Goal: Navigation & Orientation: Find specific page/section

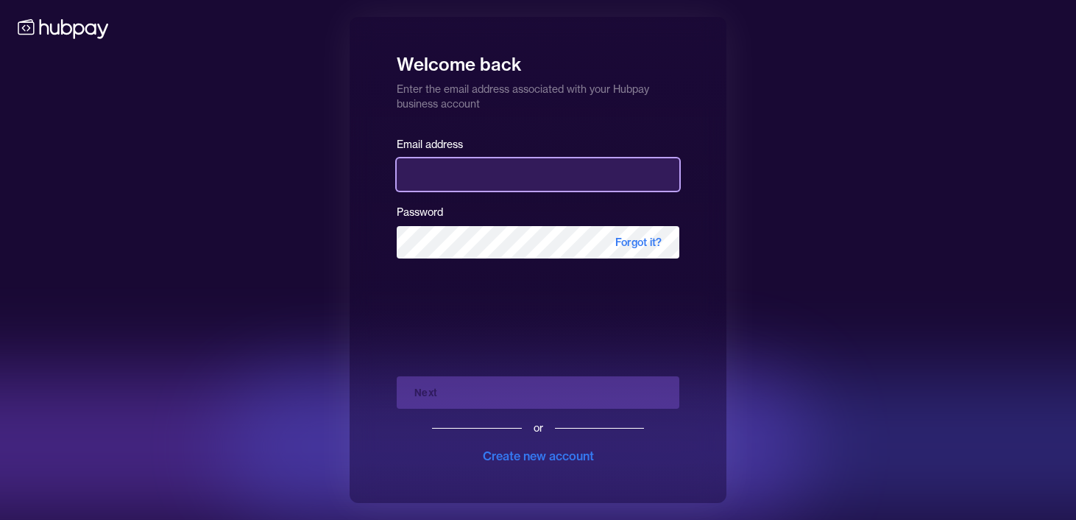
type input "**********"
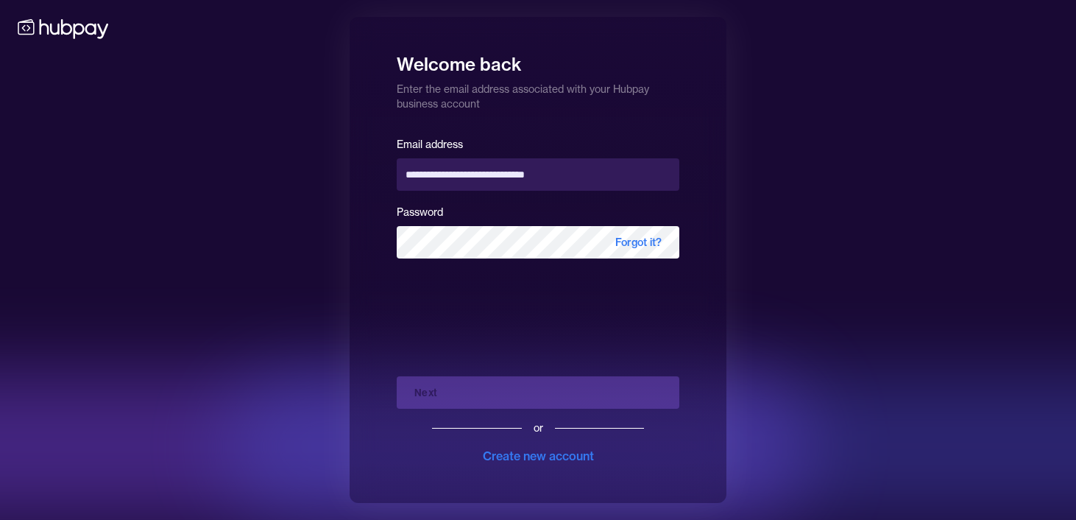
click at [453, 394] on div "Next or Create new account" at bounding box center [538, 414] width 283 height 100
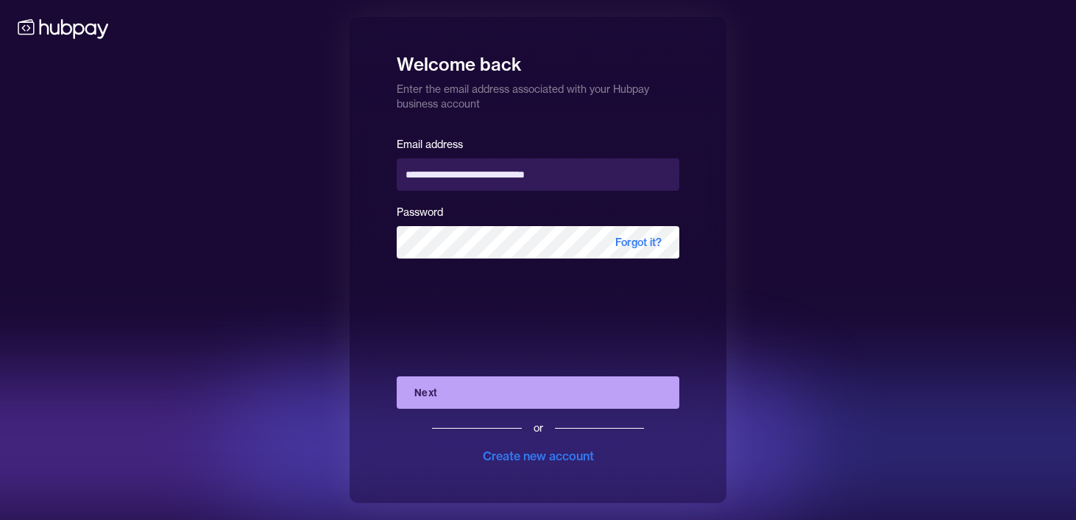
click at [453, 394] on button "Next" at bounding box center [538, 392] width 283 height 32
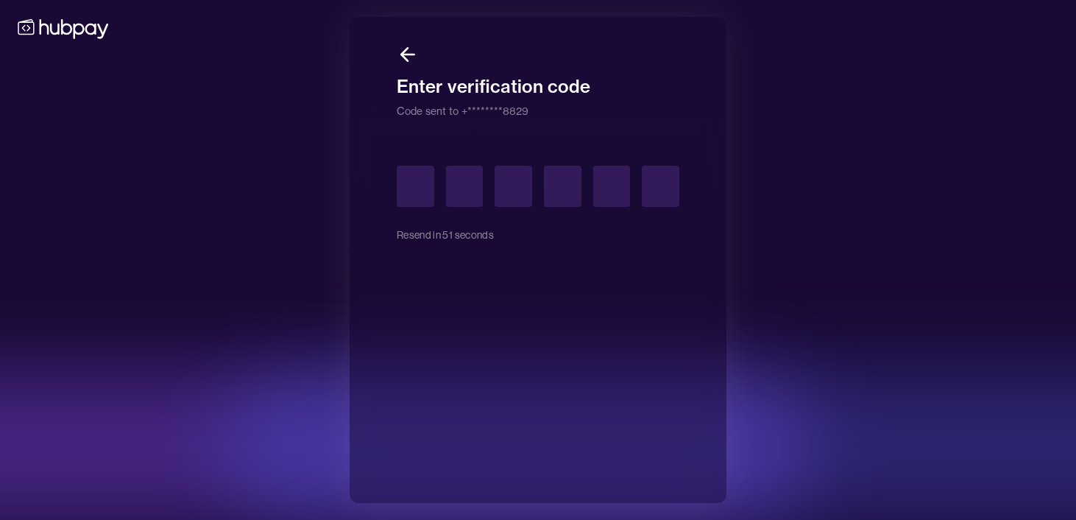
type input "*"
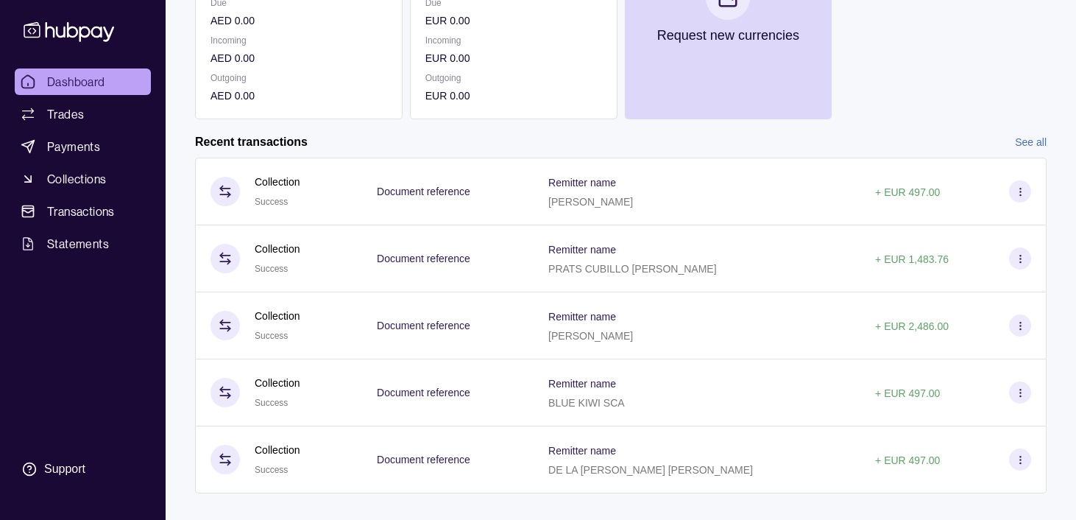
scroll to position [324, 0]
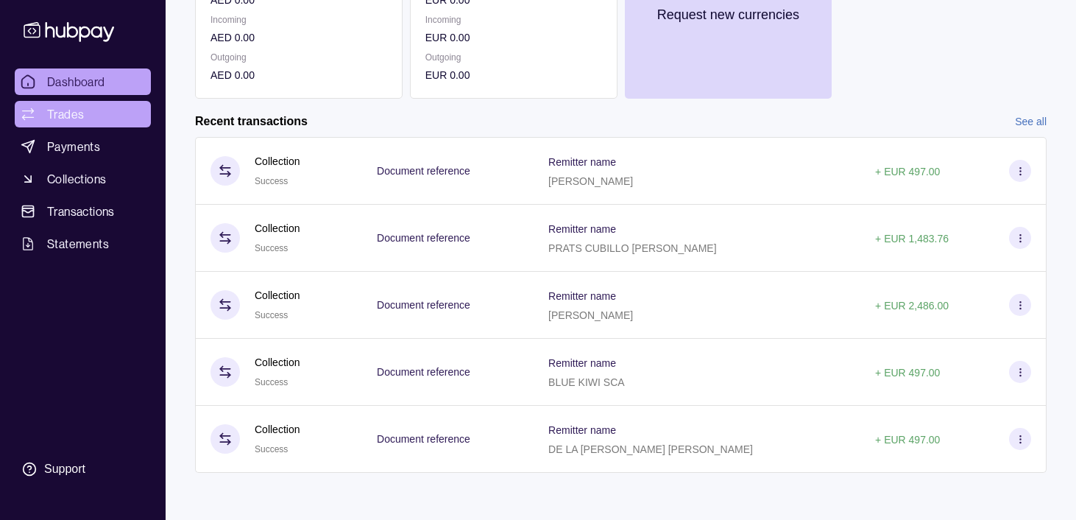
click at [105, 117] on link "Trades" at bounding box center [83, 114] width 136 height 27
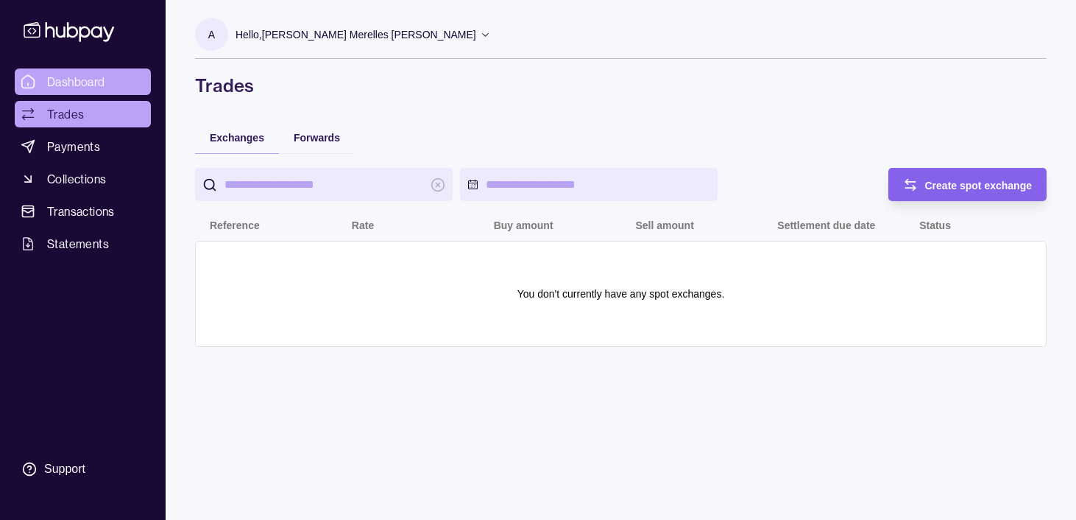
click at [81, 80] on span "Dashboard" at bounding box center [76, 82] width 58 height 18
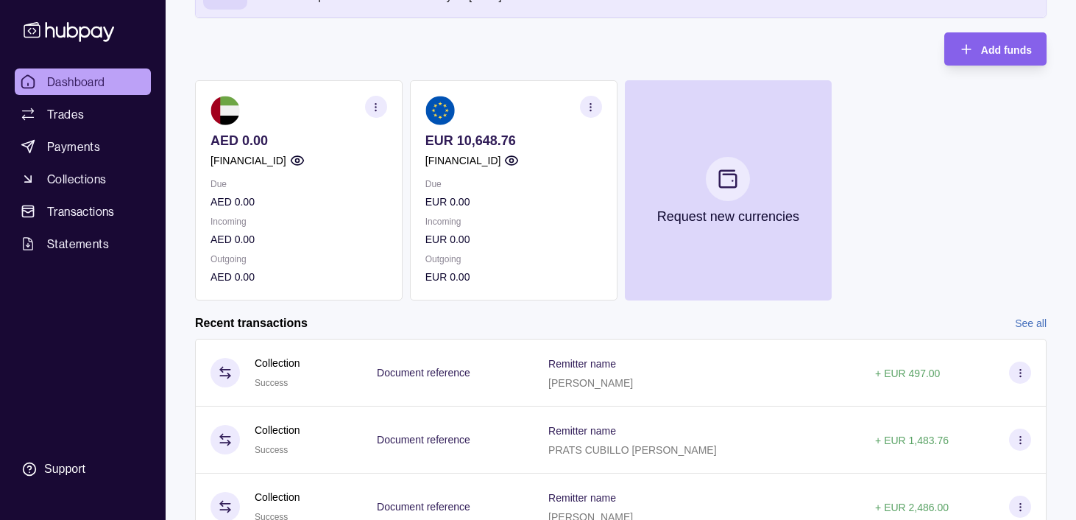
scroll to position [101, 0]
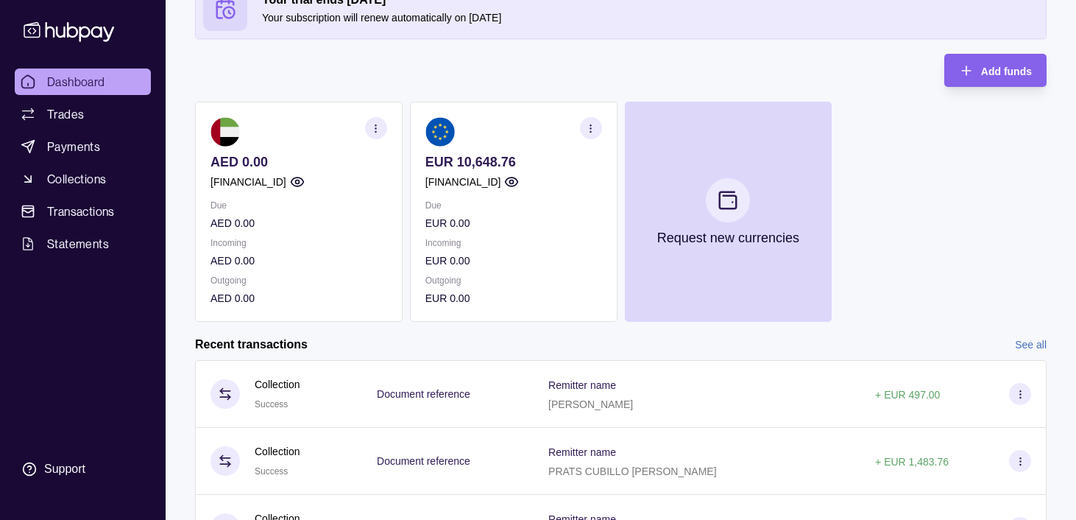
click at [519, 183] on icon "button" at bounding box center [511, 181] width 15 height 15
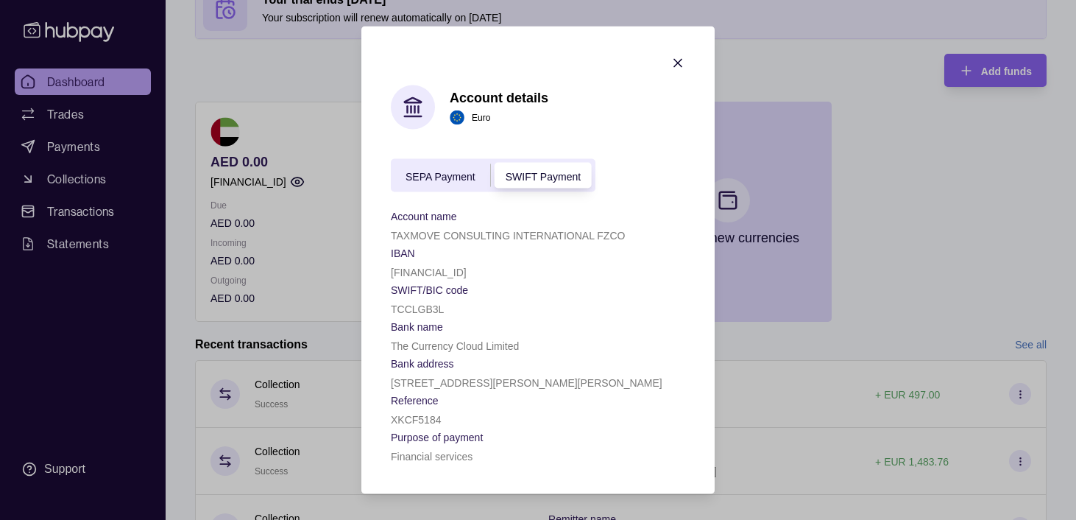
click at [677, 63] on icon "button" at bounding box center [677, 63] width 7 height 7
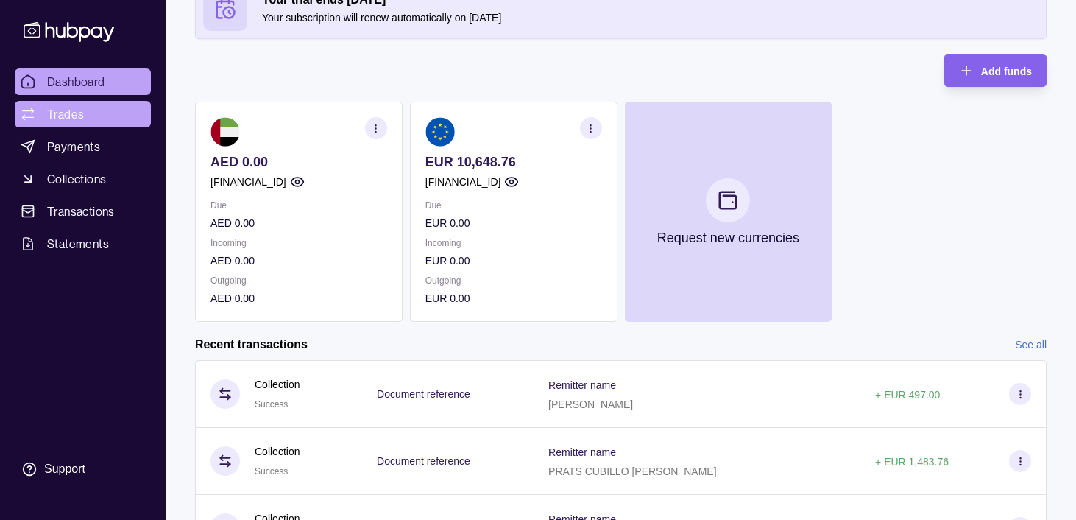
click at [85, 105] on link "Trades" at bounding box center [83, 114] width 136 height 27
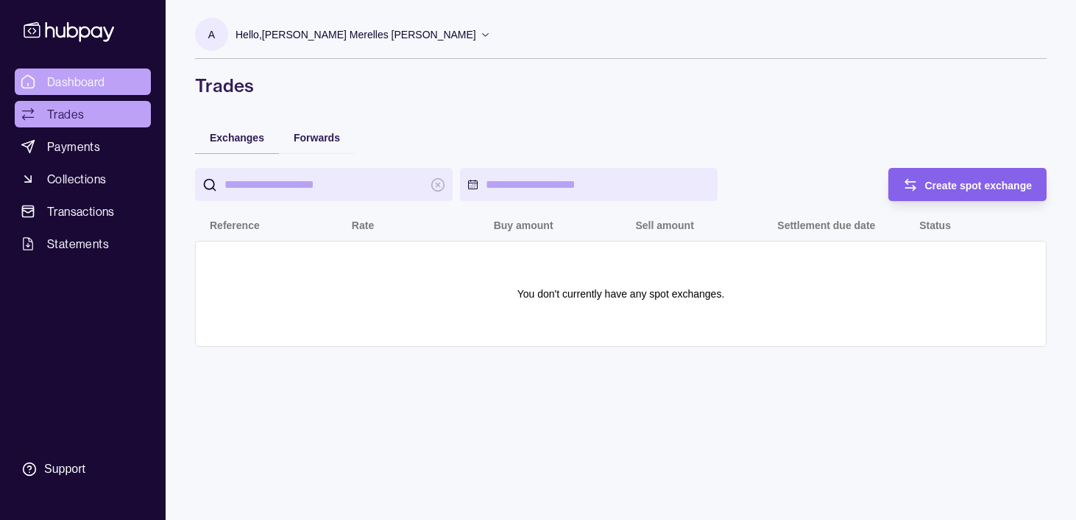
click at [74, 76] on span "Dashboard" at bounding box center [76, 82] width 58 height 18
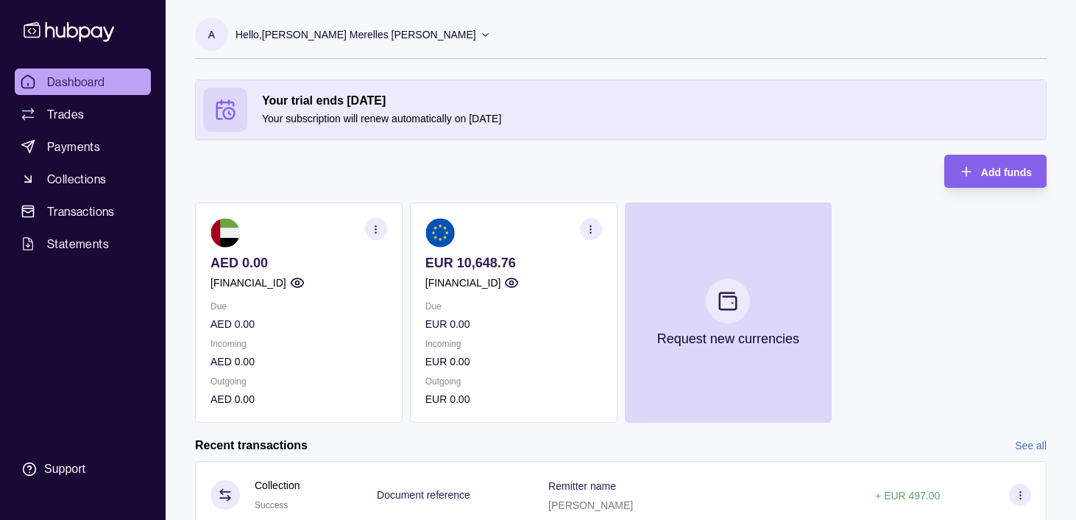
click at [218, 26] on section "A" at bounding box center [211, 34] width 33 height 33
